Goal: Information Seeking & Learning: Find specific fact

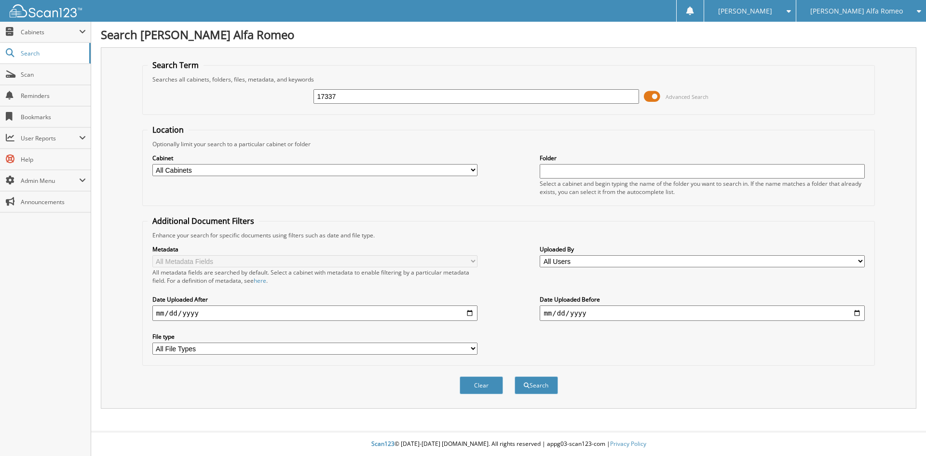
type input "17337"
click at [515, 376] on button "Search" at bounding box center [536, 385] width 43 height 18
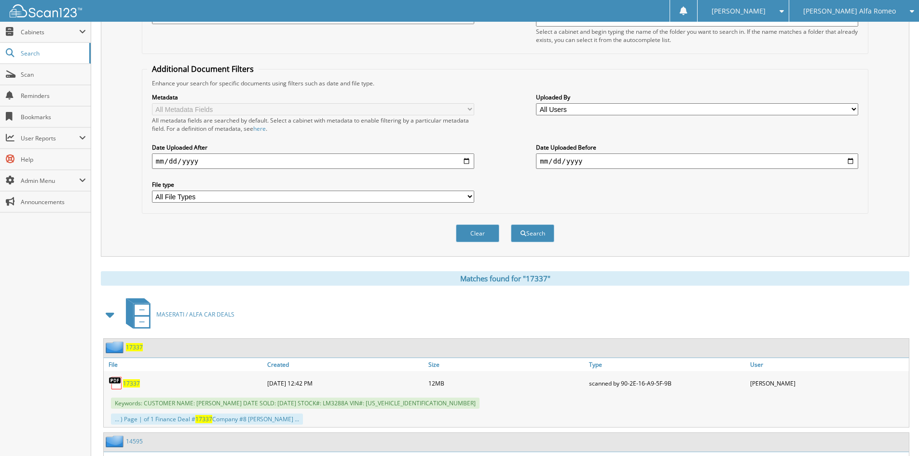
scroll to position [193, 0]
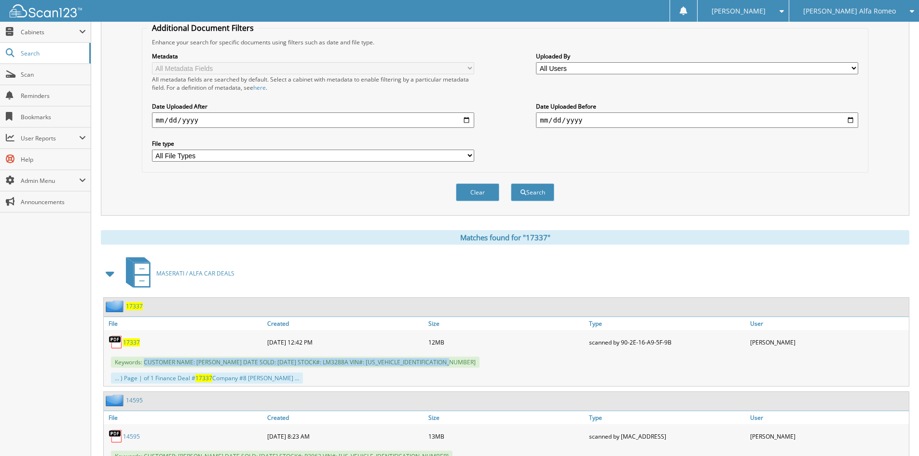
drag, startPoint x: 145, startPoint y: 361, endPoint x: 520, endPoint y: 363, distance: 375.2
click at [520, 363] on div "Keywords: CUSTOMER NAME: LADARIUS CRUCHFIELD DATE SOLD: 08/23/2025 STOCK#: LM32…" at bounding box center [506, 362] width 805 height 16
copy span "CUSTOMER NAME: LADARIUS CRUCHFIELD DATE SOLD: 08/23/2025 STOCK#: LM3288A VIN#: …"
click at [852, 16] on div "[PERSON_NAME] Alfa Romeo" at bounding box center [854, 11] width 120 height 22
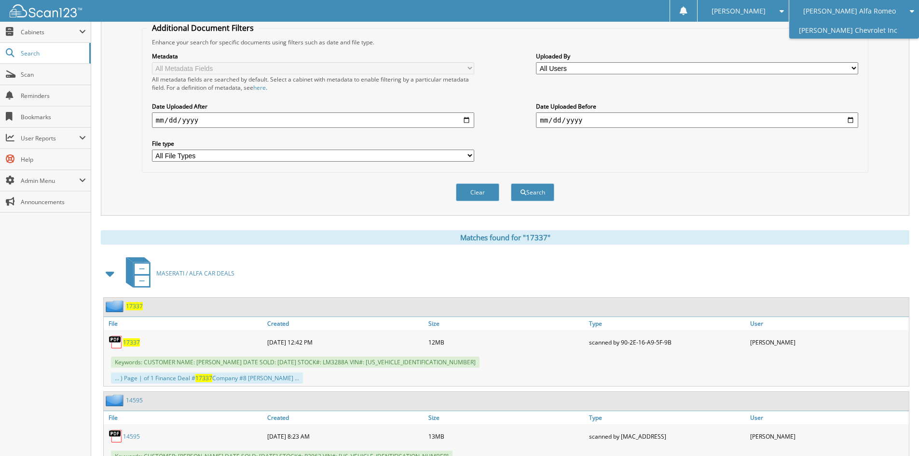
click at [851, 35] on link "[PERSON_NAME] Chevrolet Inc" at bounding box center [854, 30] width 130 height 17
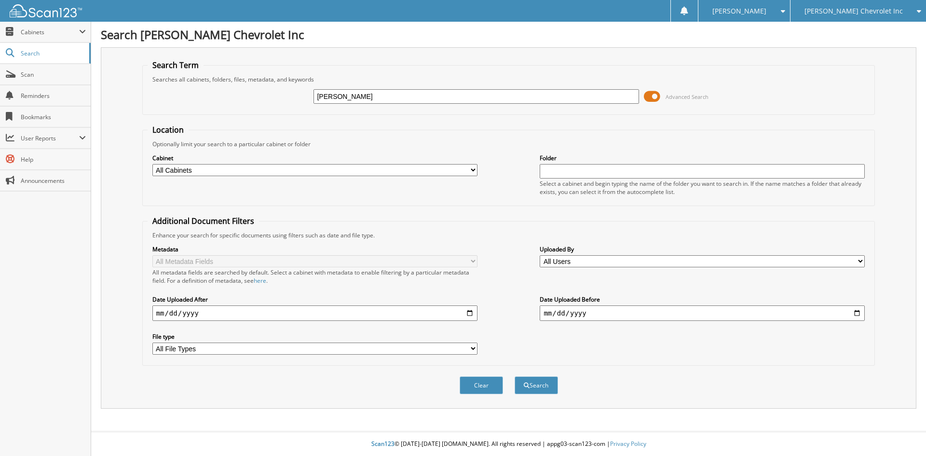
type input "[PERSON_NAME]"
click at [515, 376] on button "Search" at bounding box center [536, 385] width 43 height 18
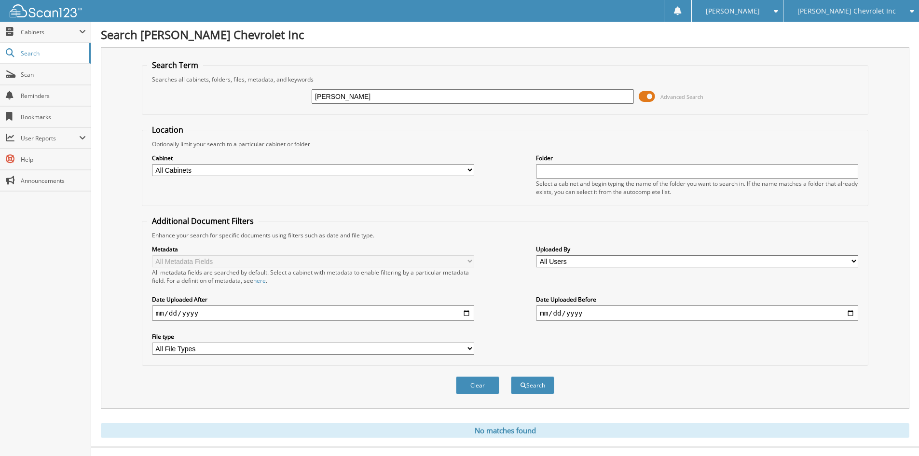
scroll to position [16, 0]
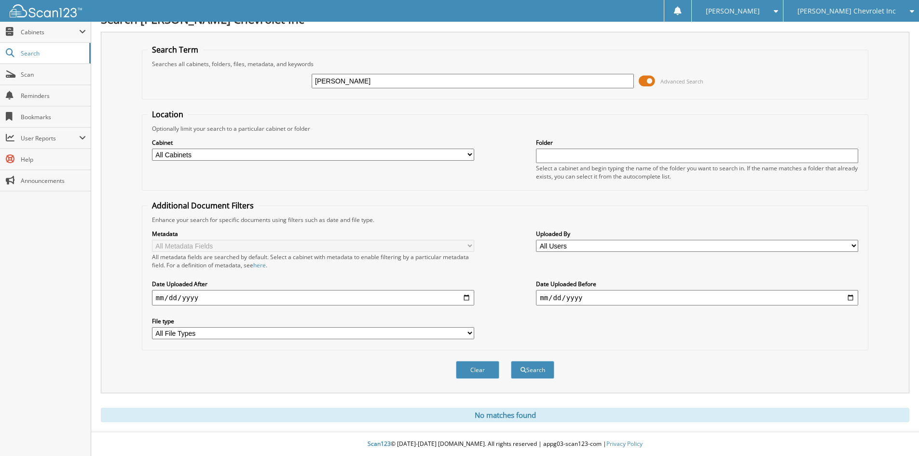
click at [843, 14] on span "[PERSON_NAME] Chevrolet Inc" at bounding box center [846, 11] width 98 height 6
click at [860, 28] on link "[PERSON_NAME] Alfa Romeo" at bounding box center [851, 30] width 136 height 17
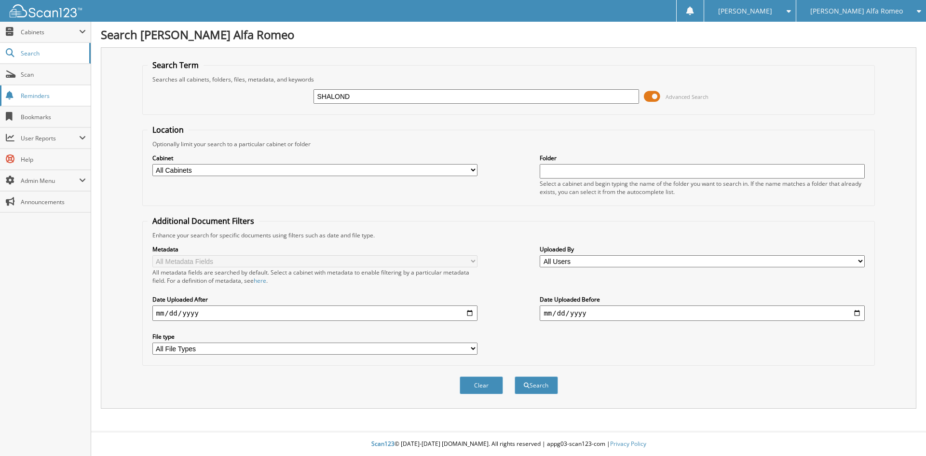
type input "[PERSON_NAME]"
click at [515, 376] on button "Search" at bounding box center [536, 385] width 43 height 18
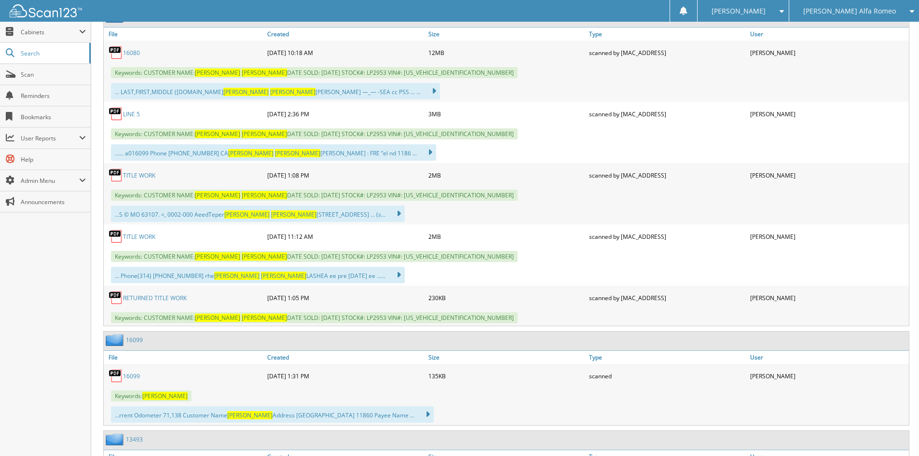
scroll to position [434, 0]
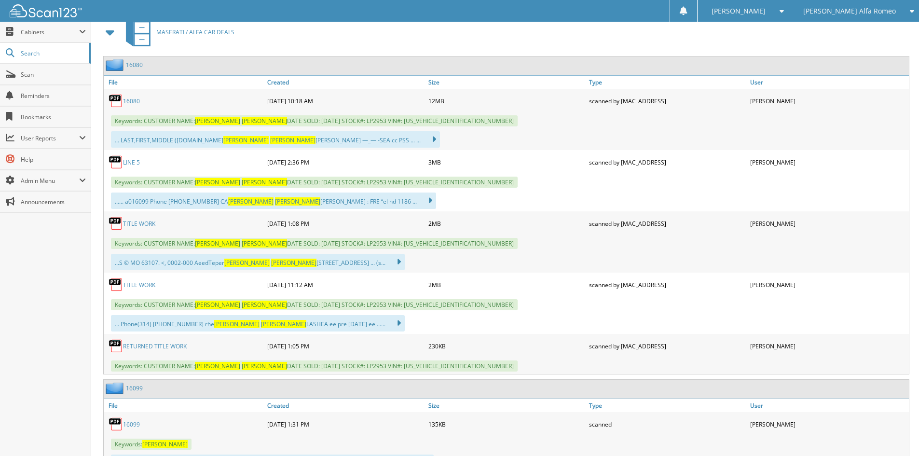
click at [132, 102] on link "16080" at bounding box center [131, 101] width 17 height 8
click at [27, 33] on span "Cabinets" at bounding box center [50, 32] width 58 height 8
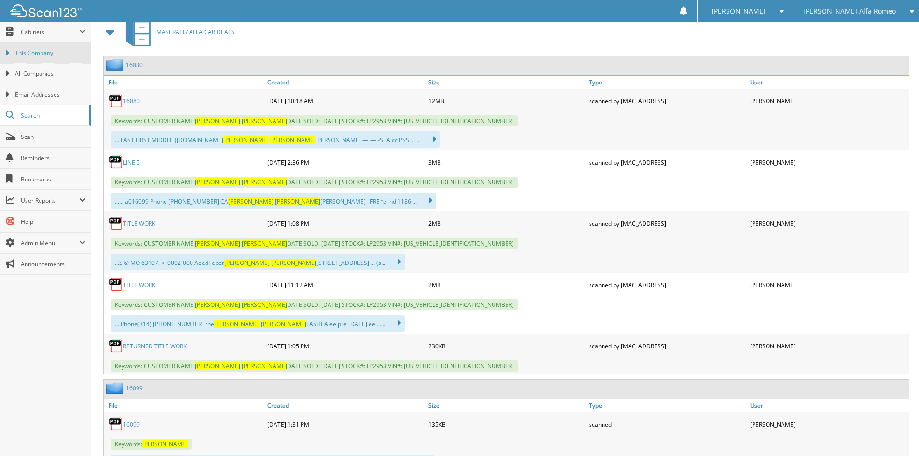
click at [29, 47] on link "This Company" at bounding box center [45, 52] width 91 height 21
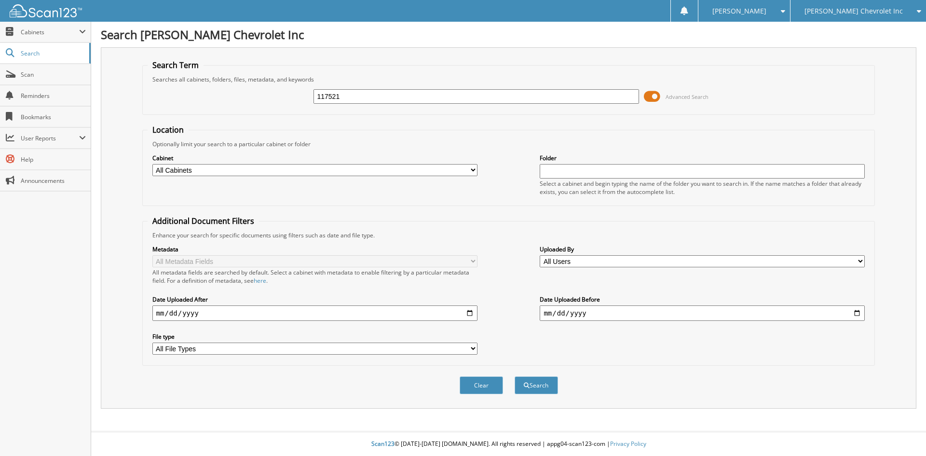
type input "117521"
click at [515, 376] on button "Search" at bounding box center [536, 385] width 43 height 18
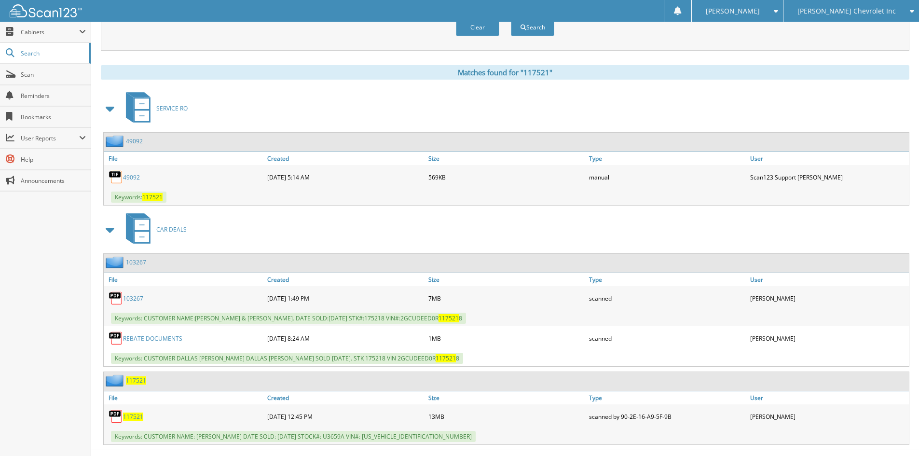
scroll to position [376, 0]
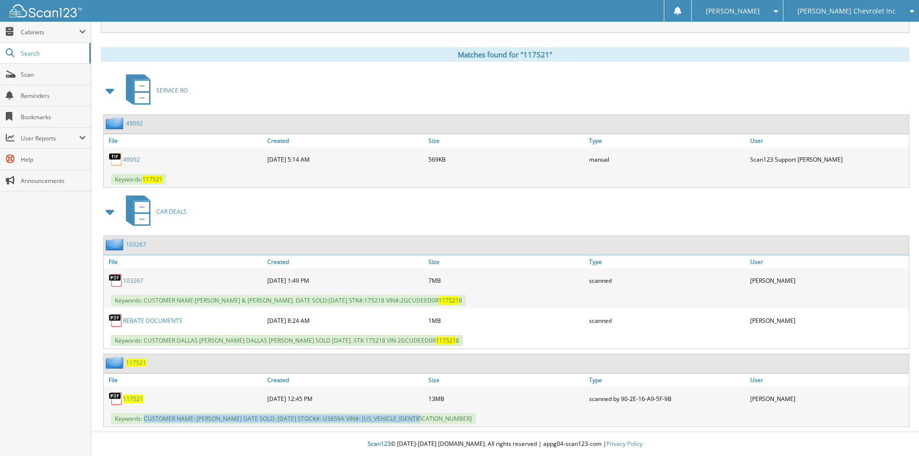
drag, startPoint x: 144, startPoint y: 416, endPoint x: 422, endPoint y: 422, distance: 278.4
click at [422, 422] on span "Keywords: CUSTOMER NAME: [PERSON_NAME] DATE SOLD: [DATE] STOCK#: U3659A VIN#: […" at bounding box center [293, 418] width 365 height 11
copy span "CUSTOMER NAME: JOHN MILLER DATE SOLD: 09/18/2025 STOCK#: U3659A VIN#: 1D7RV1CT8…"
click at [58, 336] on div "Close Cabinets This Company All Companies Search Scan" at bounding box center [45, 239] width 91 height 434
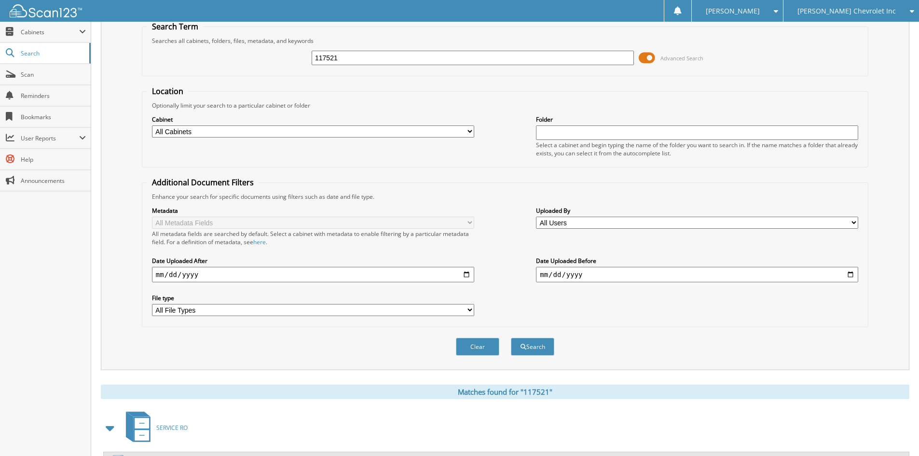
drag, startPoint x: 379, startPoint y: 55, endPoint x: 278, endPoint y: 78, distance: 103.9
click at [278, 77] on form "Search Term Searches all cabinets, folders, files, metadata, and keywords 11752…" at bounding box center [505, 193] width 726 height 345
type input "A88724"
click at [511, 338] on button "Search" at bounding box center [532, 347] width 43 height 18
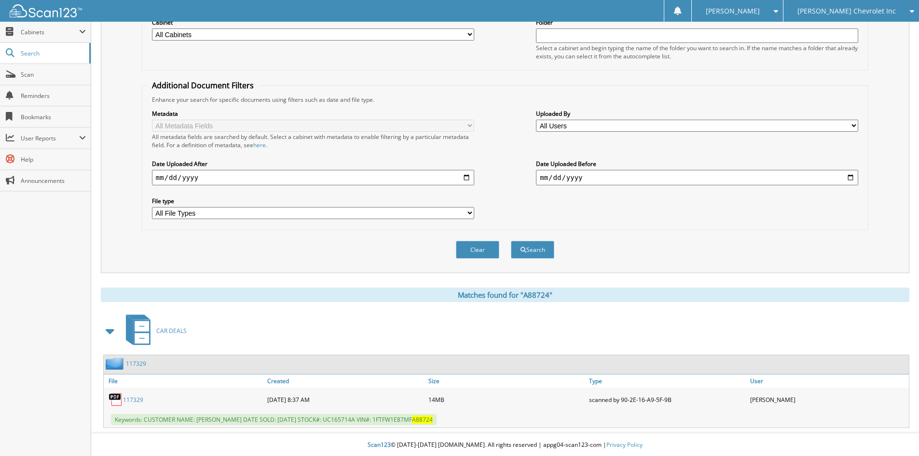
scroll to position [137, 0]
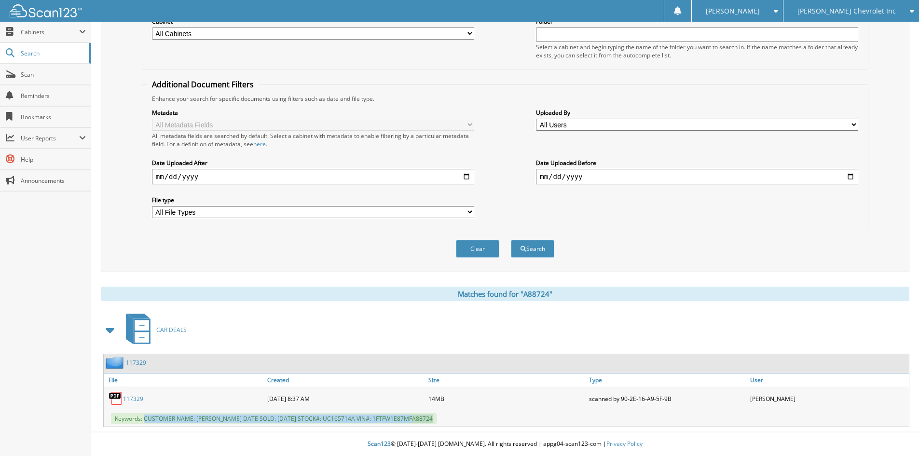
drag, startPoint x: 144, startPoint y: 418, endPoint x: 470, endPoint y: 413, distance: 326.1
click at [470, 413] on div "Keywords: CUSTOMER NAME: [PERSON_NAME] DATE SOLD: [DATE] STOCK#: UC165714A VIN#…" at bounding box center [506, 418] width 805 height 16
copy span "CUSTOMER NAME: [PERSON_NAME] DATE SOLD: [DATE] STOCK#: UC165714A VIN#: 1FTFW1E8…"
click at [809, 251] on div "Clear Search" at bounding box center [505, 248] width 726 height 39
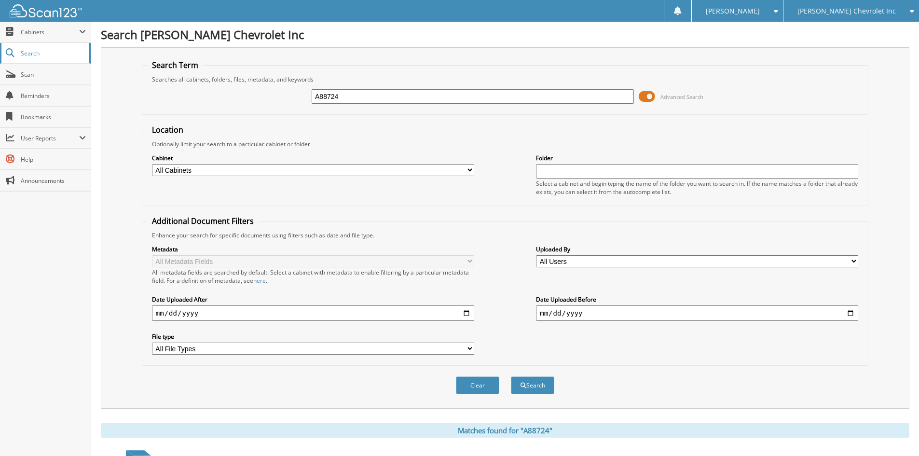
drag, startPoint x: 366, startPoint y: 97, endPoint x: 75, endPoint y: 46, distance: 295.4
click at [79, 48] on body "[PERSON_NAME] Settings Logout [PERSON_NAME] Chevrolet Inc [PERSON_NAME] Alfa Ro…" at bounding box center [459, 296] width 919 height 592
type input "117426"
click at [511, 376] on button "Search" at bounding box center [532, 385] width 43 height 18
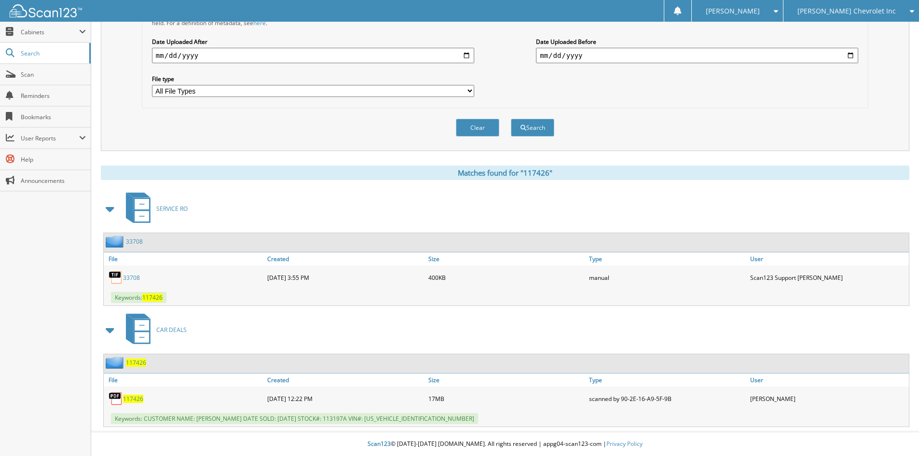
click at [108, 203] on span at bounding box center [111, 208] width 14 height 17
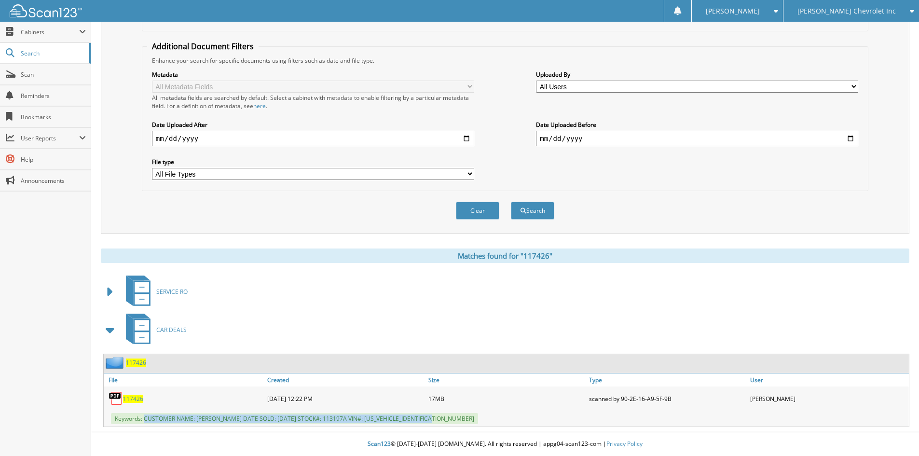
drag, startPoint x: 144, startPoint y: 418, endPoint x: 505, endPoint y: 424, distance: 361.3
click at [505, 424] on div "Keywords: CUSTOMER NAME: TERRY ANDERSON DATE SOLD: 09/16/2025 STOCK#: 113197A V…" at bounding box center [506, 418] width 805 height 16
copy span "CUSTOMER NAME: TERRY ANDERSON DATE SOLD: 09/16/2025 STOCK#: 113197A VIN#: 1G110…"
click at [223, 218] on div "Clear Search" at bounding box center [505, 210] width 726 height 39
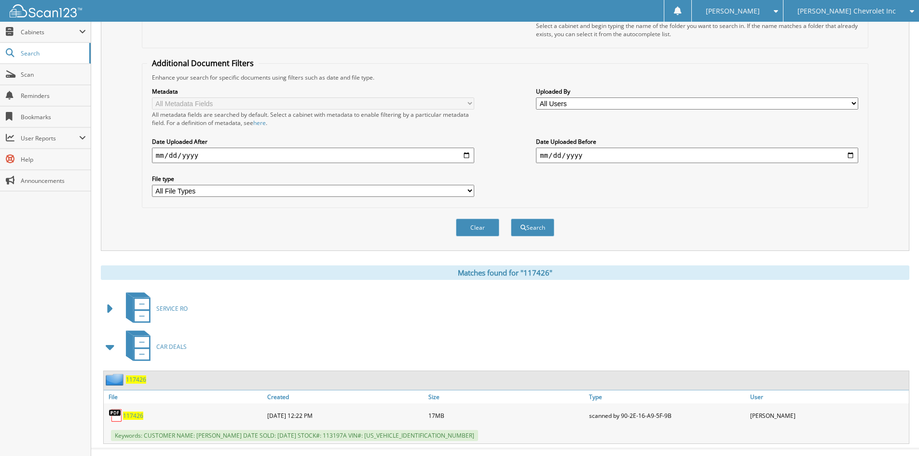
scroll to position [0, 0]
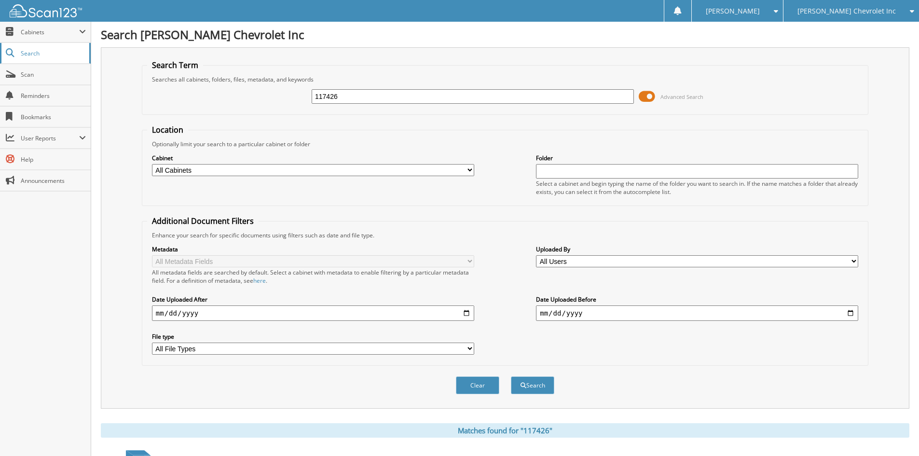
drag, startPoint x: 379, startPoint y: 95, endPoint x: 14, endPoint y: 43, distance: 369.3
click at [21, 48] on body "[PERSON_NAME] Settings Logout [PERSON_NAME] Chevrolet Inc [PERSON_NAME] Alfa Ro…" at bounding box center [459, 315] width 919 height 630
type input "117518"
click at [511, 376] on button "Search" at bounding box center [532, 385] width 43 height 18
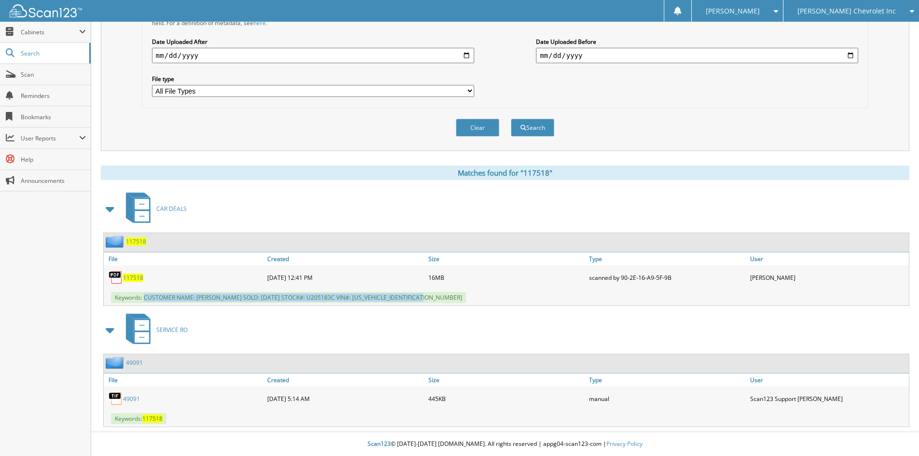
drag, startPoint x: 145, startPoint y: 296, endPoint x: 426, endPoint y: 298, distance: 281.2
click at [426, 298] on span "Keywords: CUSTOMER NAME: [PERSON_NAME] SOLD: [DATE] STOCK#: U205183C VIN#: [US_…" at bounding box center [288, 297] width 355 height 11
copy span "CUSTOMER NAME: [PERSON_NAME] DATE SOLD: [DATE] STOCK#: U205183C VIN#: [US_VEHIC…"
drag, startPoint x: 119, startPoint y: 94, endPoint x: 125, endPoint y: 97, distance: 7.4
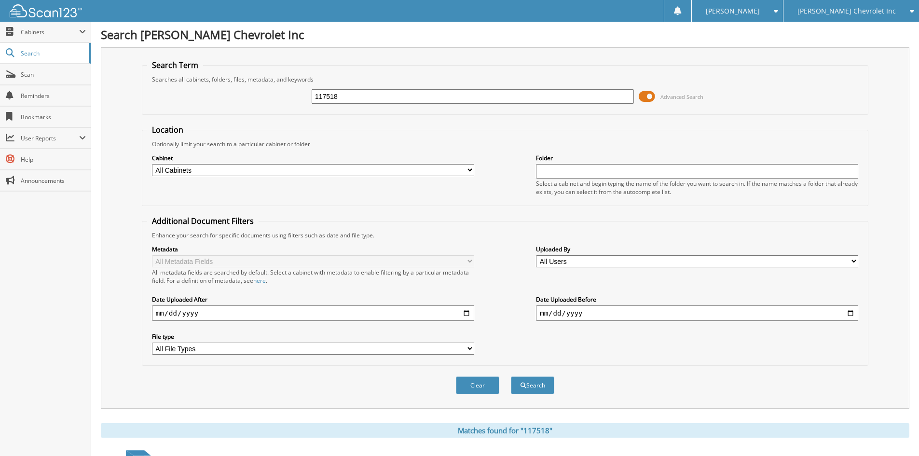
drag, startPoint x: 376, startPoint y: 98, endPoint x: 0, endPoint y: 0, distance: 388.4
click at [0, 4] on body "[PERSON_NAME] Settings Logout [PERSON_NAME] Chevrolet Inc [PERSON_NAME] Alfa Ro…" at bounding box center [459, 356] width 919 height 713
type input "118779"
click at [511, 376] on button "Search" at bounding box center [532, 385] width 43 height 18
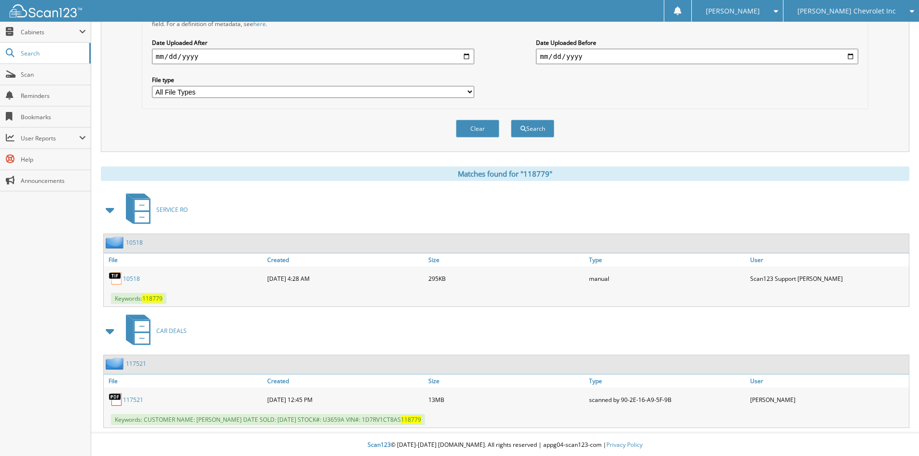
scroll to position [258, 0]
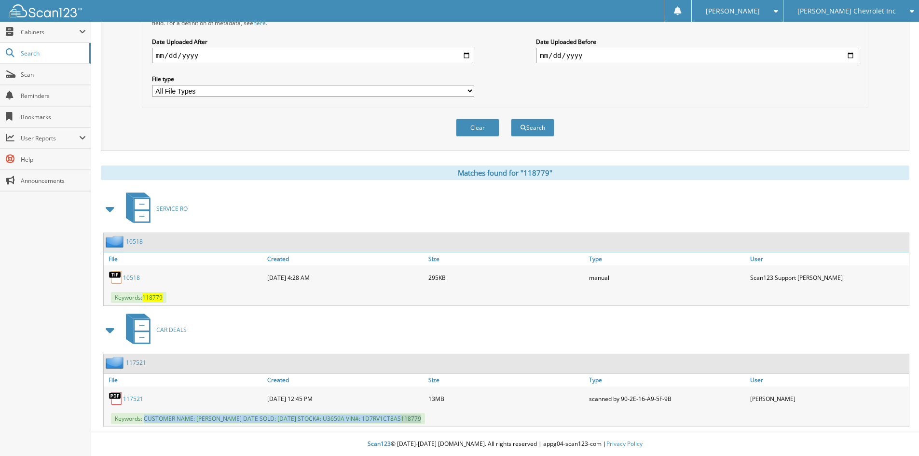
drag, startPoint x: 145, startPoint y: 417, endPoint x: 431, endPoint y: 418, distance: 286.5
click at [436, 419] on div "Keywords: CUSTOMER NAME: JOHN MILLER DATE SOLD: 09/18/2025 STOCK#: U3659A VIN#:…" at bounding box center [506, 418] width 805 height 16
copy span "CUSTOMER NAME: JOHN MILLER DATE SOLD: 09/18/2025 STOCK#: U3659A VIN#: 1D7RV1CT8…"
click at [762, 153] on div "Search Term Searches all cabinets, folders, files, metadata, and keywords 11877…" at bounding box center [505, 108] width 808 height 637
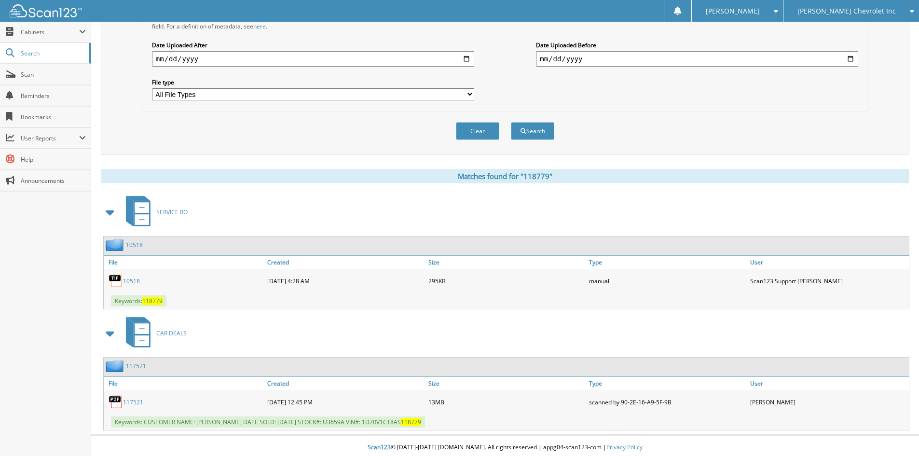
scroll to position [0, 0]
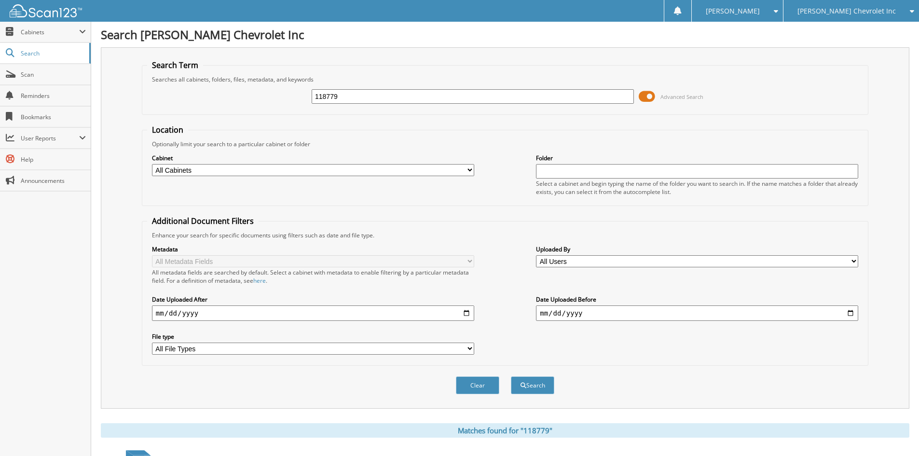
drag, startPoint x: 374, startPoint y: 94, endPoint x: 0, endPoint y: 3, distance: 385.1
click at [0, 8] on body "[PERSON_NAME] Settings Logout [PERSON_NAME] Chevrolet Inc [PERSON_NAME] Alfa Ro…" at bounding box center [459, 356] width 919 height 713
type input "117329"
click at [511, 376] on button "Search" at bounding box center [532, 385] width 43 height 18
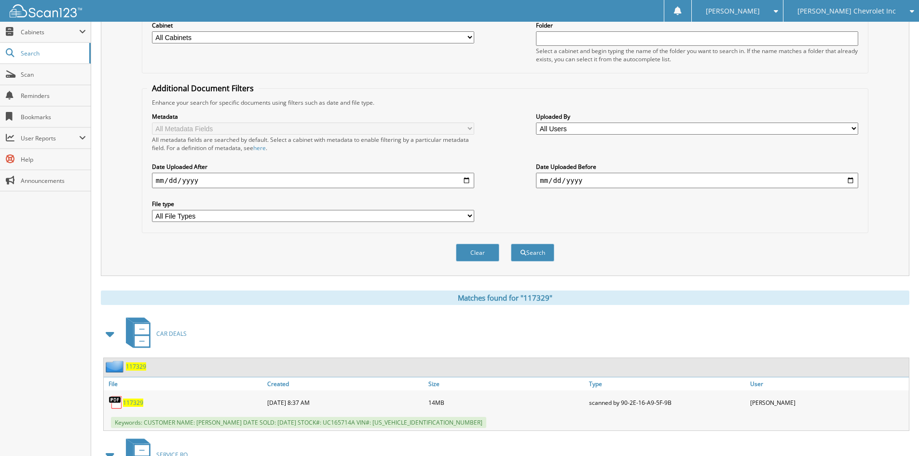
scroll to position [241, 0]
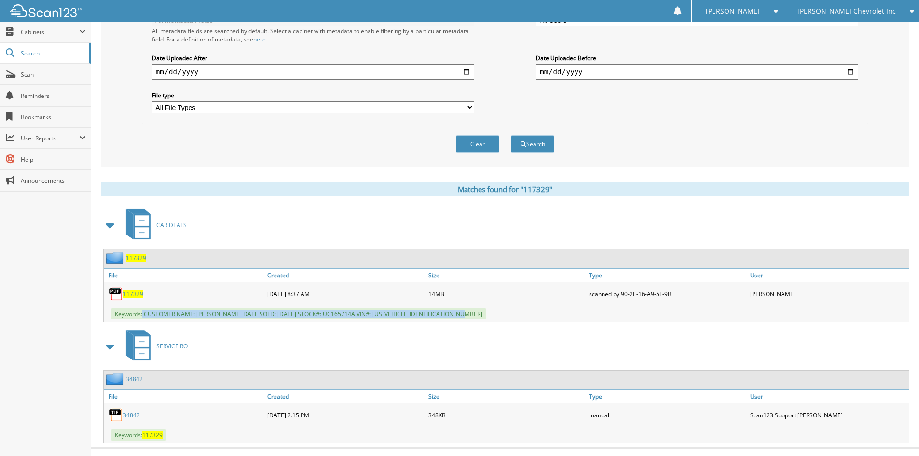
drag, startPoint x: 143, startPoint y: 313, endPoint x: 503, endPoint y: 318, distance: 359.4
click at [503, 318] on div "Keywords: CUSTOMER NAME: [PERSON_NAME] DATE SOLD: [DATE] STOCK#: UC165714A VIN#…" at bounding box center [506, 314] width 805 height 16
copy span "CUSTOMER NAME: [PERSON_NAME] DATE SOLD: [DATE] STOCK#: UC165714A VIN#: [US_VEHI…"
drag, startPoint x: 728, startPoint y: 146, endPoint x: 696, endPoint y: 222, distance: 82.6
click at [728, 146] on div "Clear Search" at bounding box center [505, 143] width 726 height 39
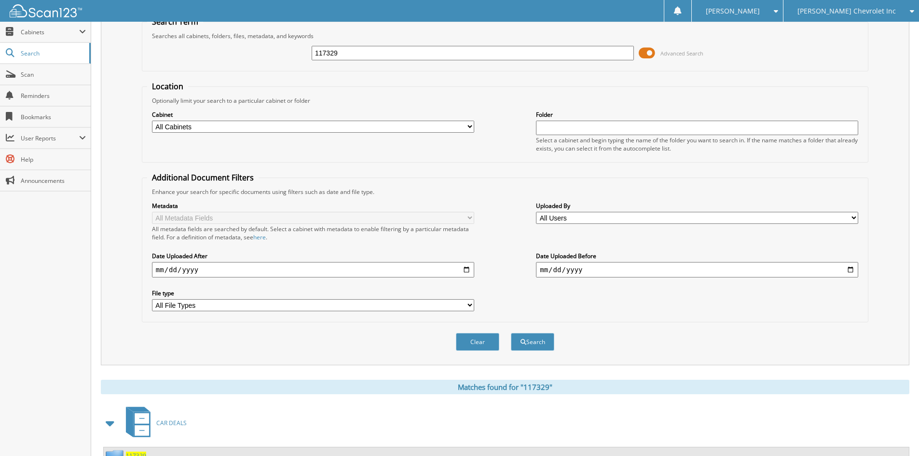
scroll to position [0, 0]
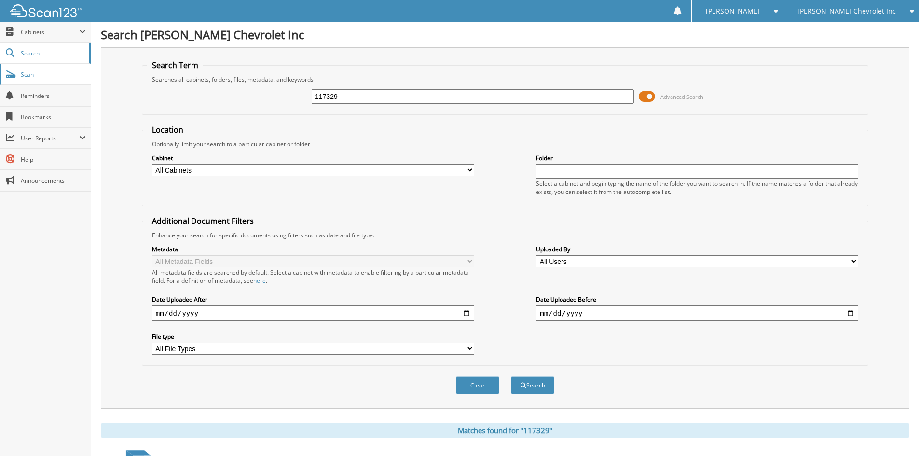
drag, startPoint x: 388, startPoint y: 96, endPoint x: 7, endPoint y: 67, distance: 382.2
click at [7, 67] on body "[PERSON_NAME] Settings Logout [PERSON_NAME] Chevrolet Inc [PERSON_NAME] Alfa Ro…" at bounding box center [459, 356] width 919 height 713
type input "U3659A"
click at [511, 376] on button "Search" at bounding box center [532, 385] width 43 height 18
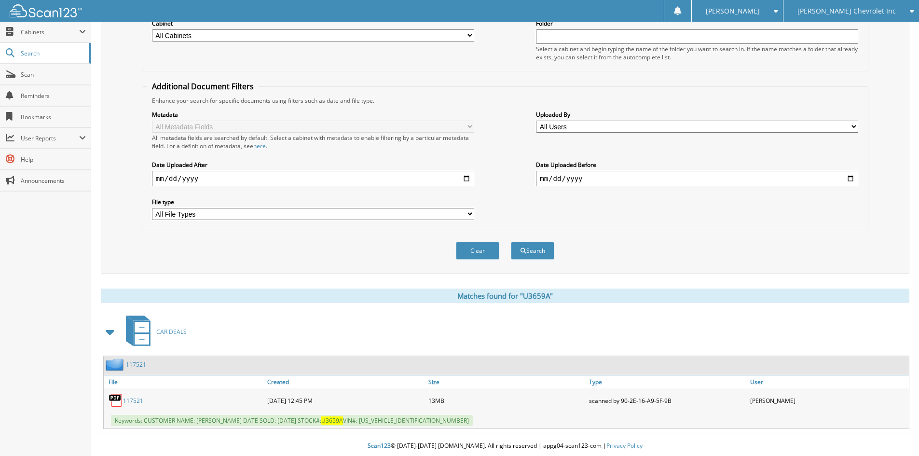
scroll to position [137, 0]
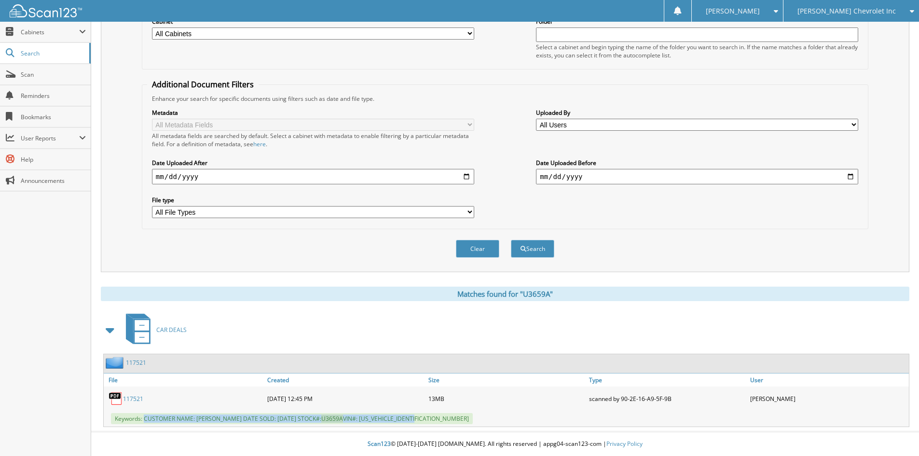
drag, startPoint x: 145, startPoint y: 418, endPoint x: 442, endPoint y: 412, distance: 297.2
click at [442, 412] on div "Keywords: CUSTOMER NAME: [PERSON_NAME] DATE SOLD: [DATE] STOCK#: U3659A VIN#: […" at bounding box center [506, 418] width 805 height 16
copy span "CUSTOMER NAME: [PERSON_NAME] DATE SOLD: [DATE] STOCK#: U3659A VIN#: [US_VEHICLE…"
click at [865, 13] on span "[PERSON_NAME] Chevrolet Inc" at bounding box center [846, 11] width 98 height 6
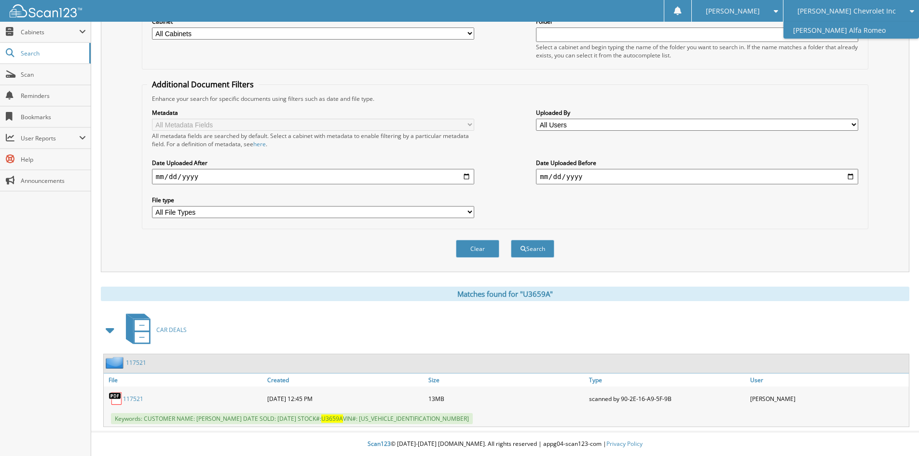
click at [864, 29] on link "[PERSON_NAME] Alfa Romeo" at bounding box center [851, 30] width 136 height 17
